Goal: Browse casually

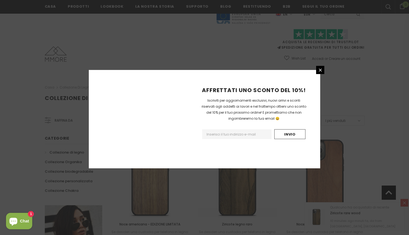
scroll to position [628, 0]
